Goal: Task Accomplishment & Management: Manage account settings

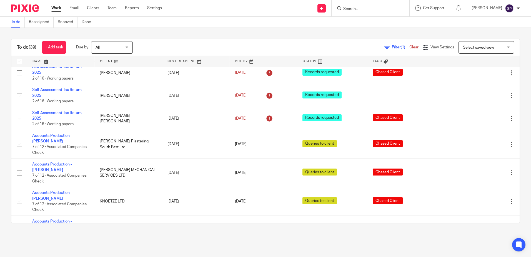
scroll to position [611, 0]
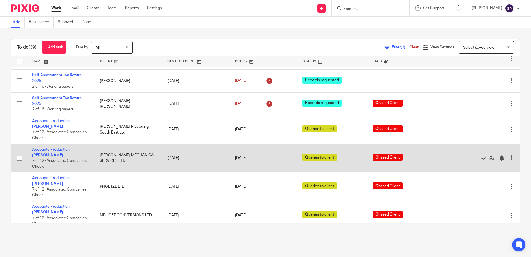
click at [53, 147] on link "Accounts Production - [PERSON_NAME]" at bounding box center [52, 151] width 40 height 9
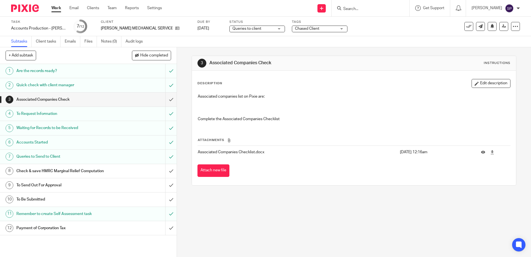
click at [255, 30] on div "Queries to client Queries to client" at bounding box center [257, 29] width 56 height 7
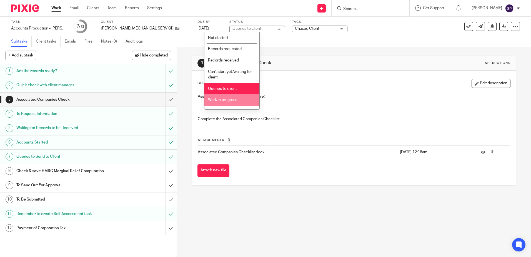
click at [217, 96] on li "Work in progress" at bounding box center [231, 99] width 55 height 11
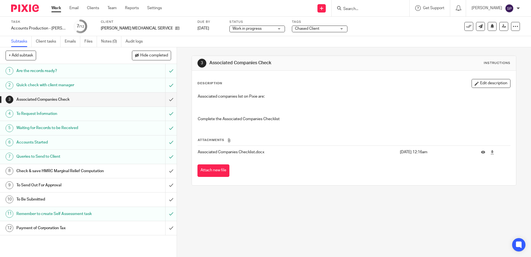
click at [316, 28] on div "Chased Client" at bounding box center [320, 29] width 56 height 7
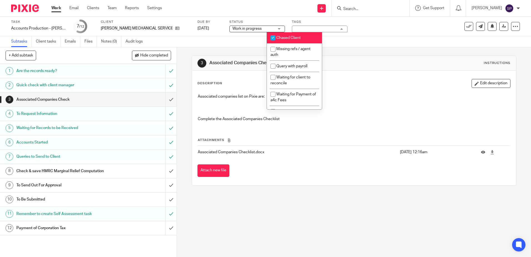
click at [288, 39] on span "Chased Client" at bounding box center [288, 38] width 24 height 4
checkbox input "false"
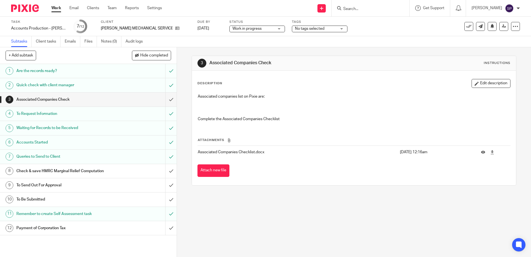
click at [183, 107] on div "3 Associated Companies Check Instructions Description Edit description Associat…" at bounding box center [354, 151] width 354 height 209
click at [55, 7] on link "Work" at bounding box center [56, 8] width 10 height 6
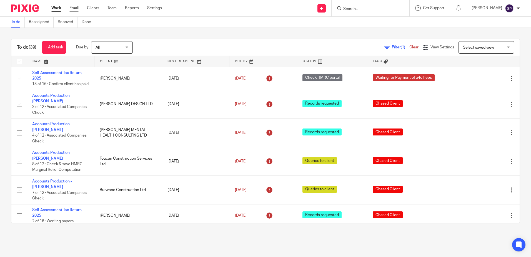
click at [73, 11] on link "Email" at bounding box center [73, 8] width 9 height 6
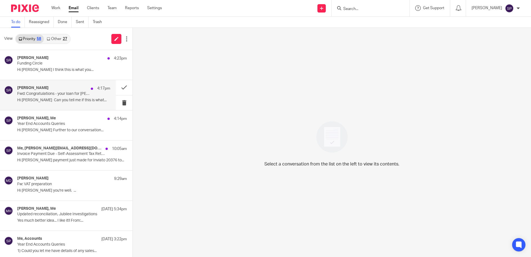
click at [84, 92] on p "Fwd: Congratulations - your loan for [PERSON_NAME] MECHANICAL SERVICES LTD has …" at bounding box center [54, 93] width 74 height 5
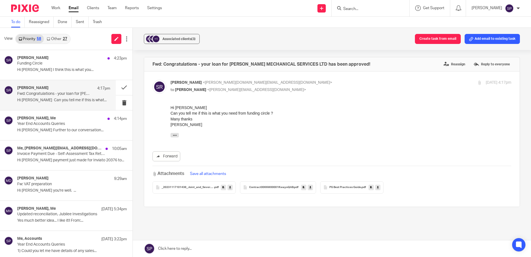
click at [58, 39] on link "Other 27" at bounding box center [57, 38] width 26 height 9
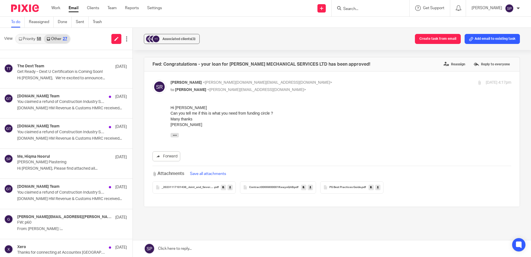
scroll to position [462, 0]
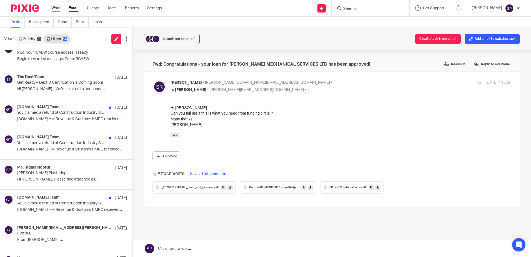
click at [56, 9] on link "Work" at bounding box center [55, 8] width 9 height 6
